Goal: Task Accomplishment & Management: Manage account settings

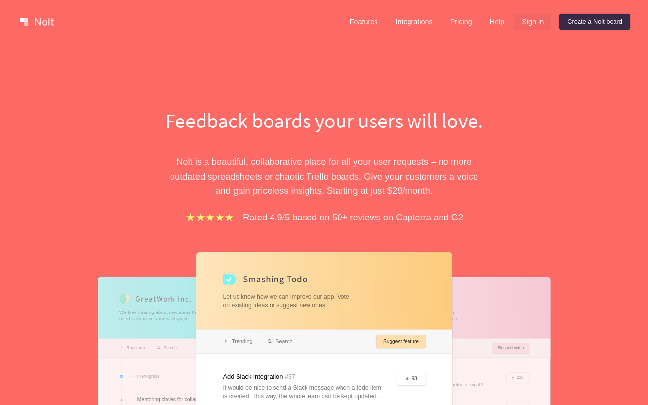
click at [532, 21] on link "Sign in" at bounding box center [532, 22] width 37 height 16
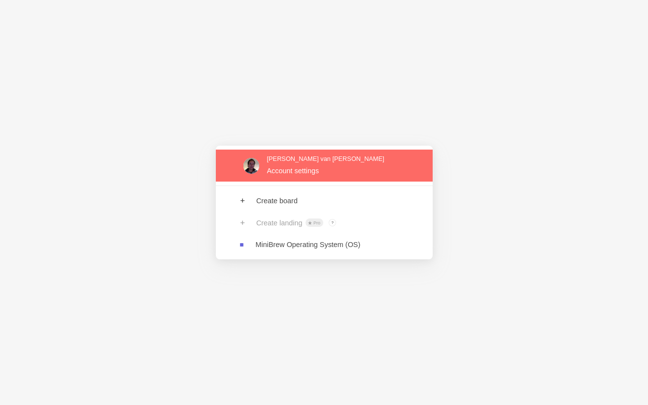
click at [295, 168] on link at bounding box center [324, 166] width 217 height 32
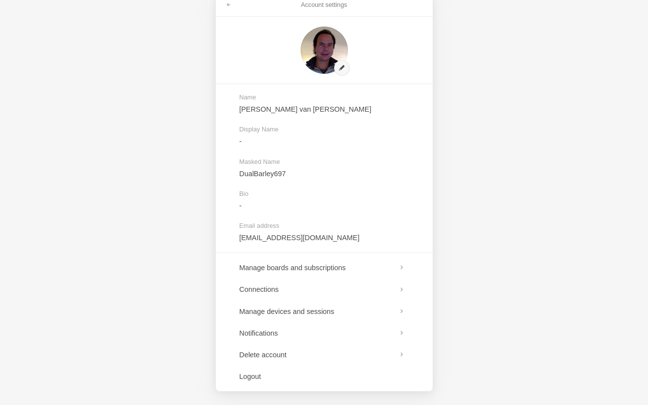
scroll to position [22, 0]
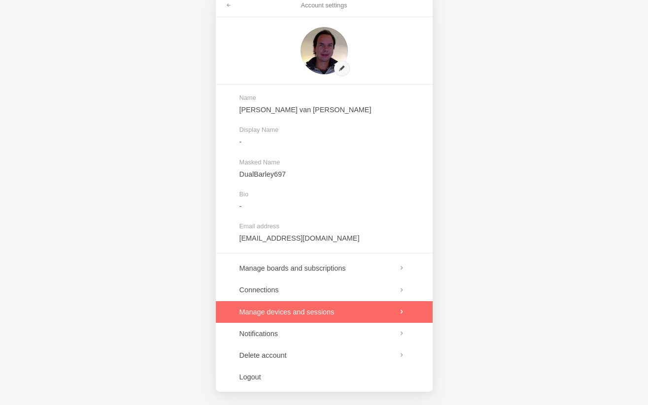
click at [325, 312] on link at bounding box center [324, 312] width 217 height 22
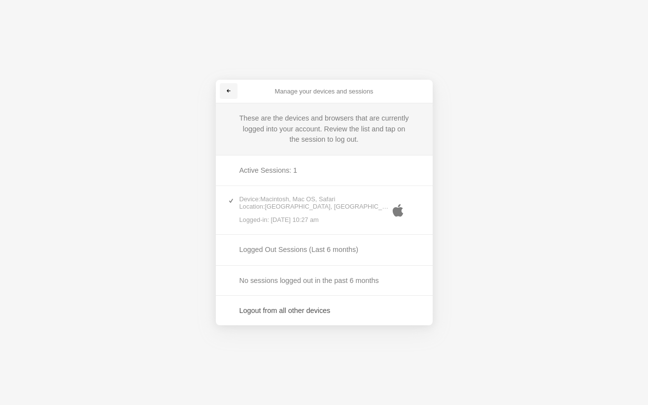
click at [224, 94] on link at bounding box center [229, 91] width 18 height 16
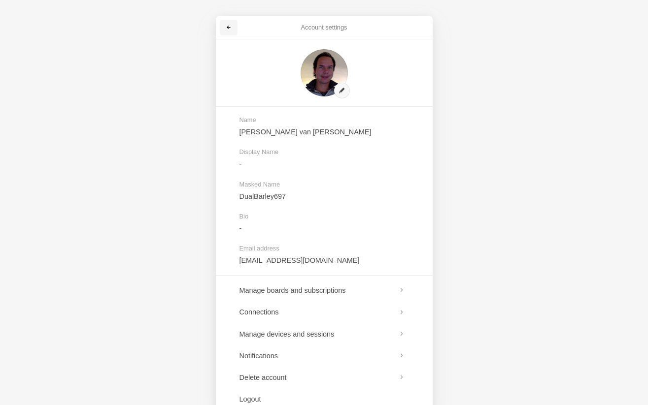
click at [227, 26] on span at bounding box center [229, 28] width 6 height 6
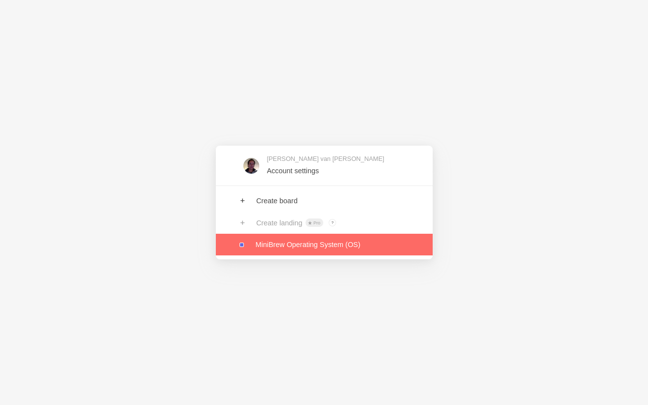
click at [315, 247] on link at bounding box center [324, 245] width 217 height 22
